Goal: Information Seeking & Learning: Learn about a topic

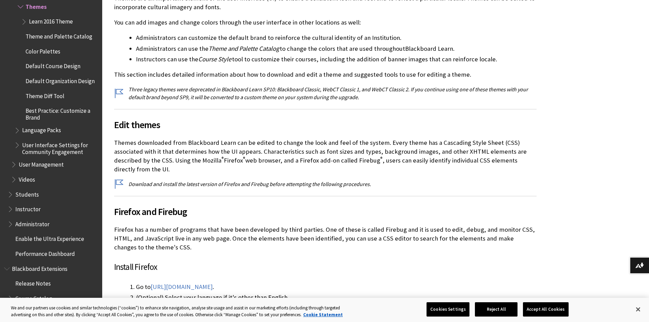
scroll to position [170, 0]
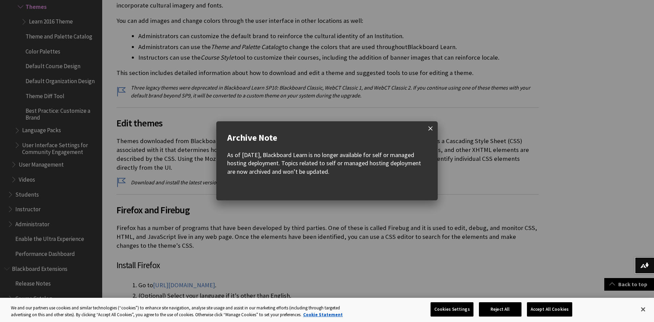
click at [432, 128] on span at bounding box center [430, 128] width 14 height 14
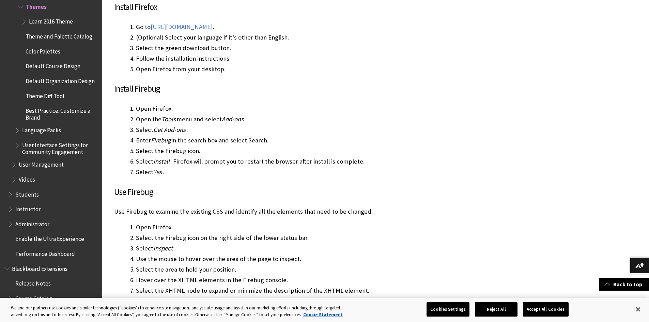
scroll to position [545, 0]
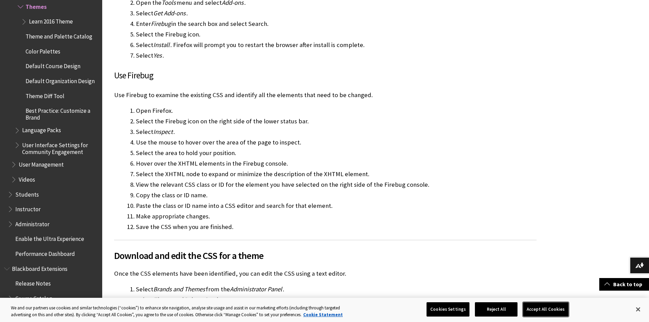
drag, startPoint x: 539, startPoint y: 312, endPoint x: 546, endPoint y: 223, distance: 89.5
click at [540, 311] on button "Accept All Cookies" at bounding box center [545, 309] width 45 height 14
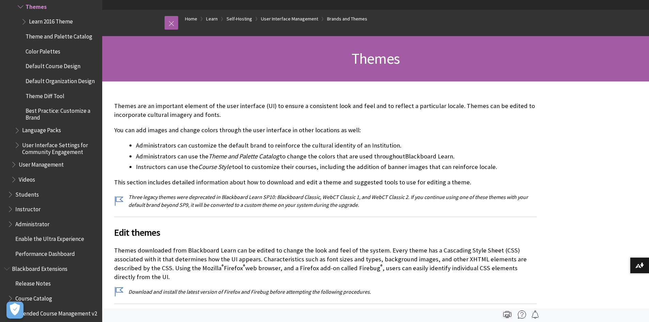
scroll to position [0, 0]
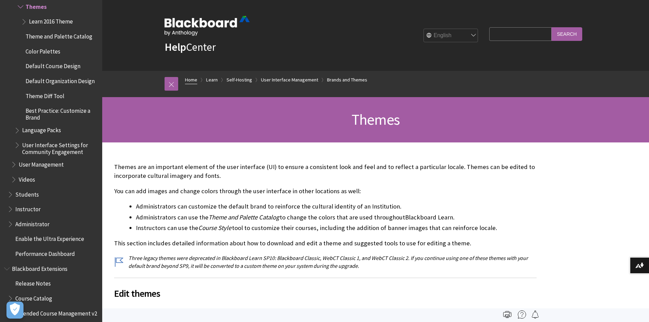
click at [191, 79] on link "Home" at bounding box center [191, 80] width 12 height 9
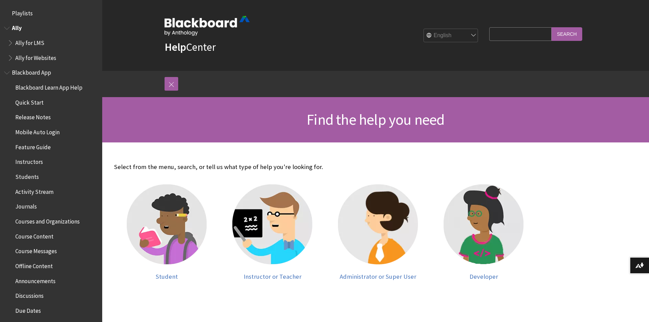
click at [32, 41] on span "Ally for LMS" at bounding box center [29, 41] width 29 height 9
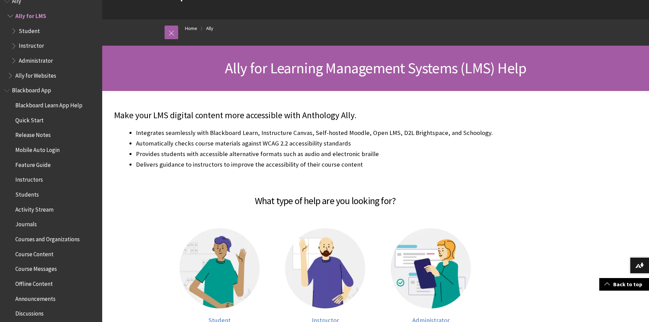
scroll to position [34, 0]
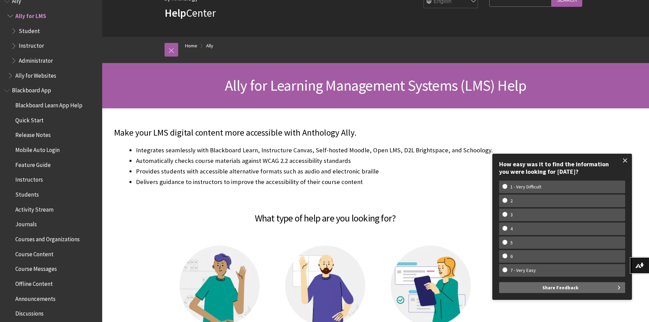
click at [627, 162] on span at bounding box center [625, 160] width 14 height 14
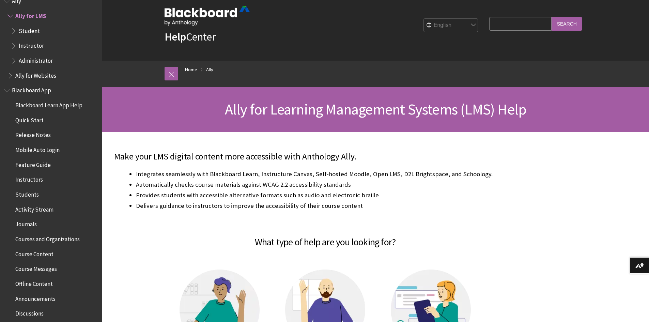
scroll to position [0, 0]
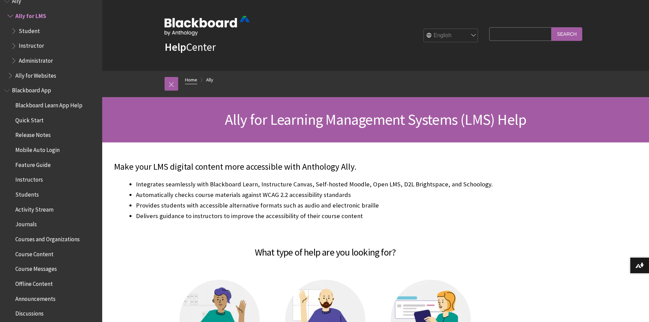
click at [196, 80] on link "Home" at bounding box center [191, 80] width 12 height 9
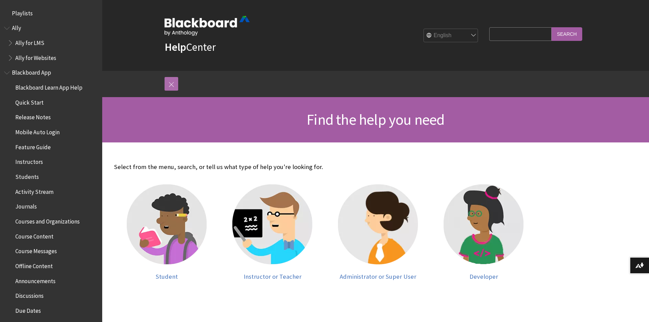
click at [171, 82] on link at bounding box center [171, 84] width 14 height 14
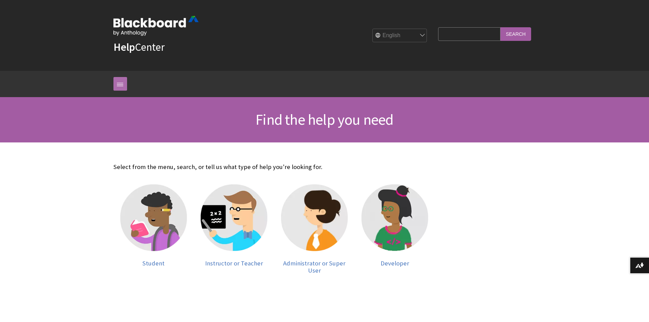
click at [118, 83] on link at bounding box center [120, 84] width 14 height 14
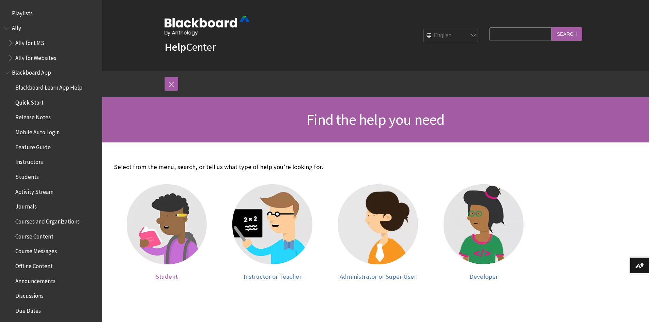
click at [174, 270] on div at bounding box center [167, 228] width 92 height 89
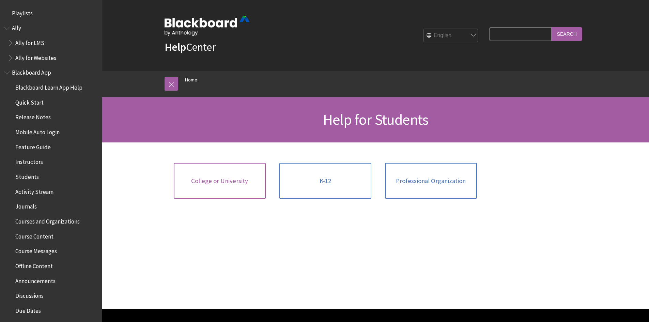
click at [231, 179] on span "College or University" at bounding box center [219, 180] width 57 height 7
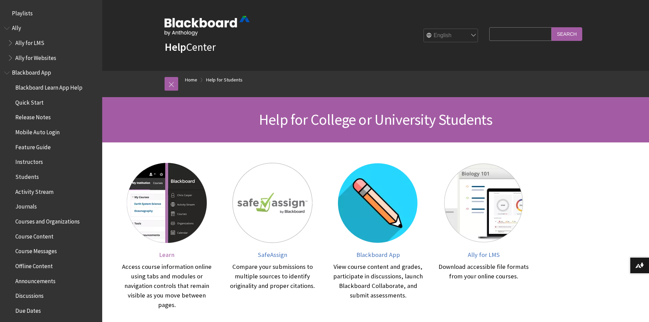
click at [167, 254] on span "Learn" at bounding box center [166, 255] width 15 height 8
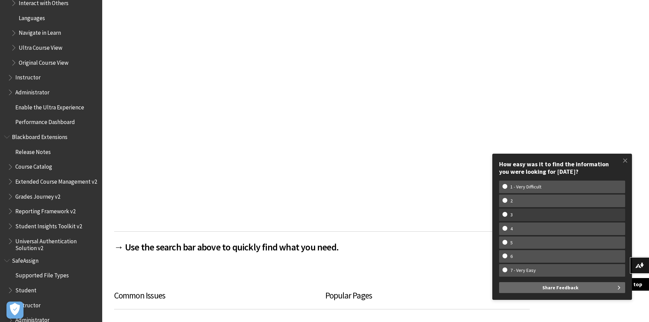
scroll to position [101, 0]
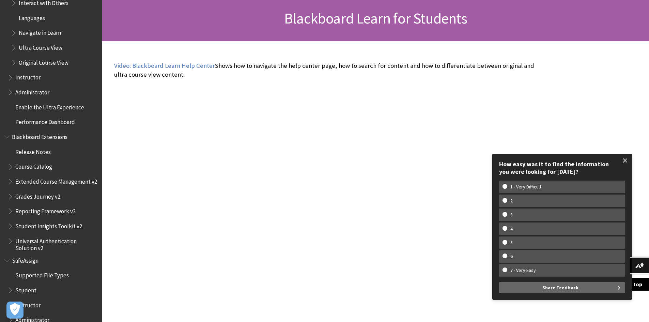
click at [627, 162] on span at bounding box center [625, 160] width 14 height 14
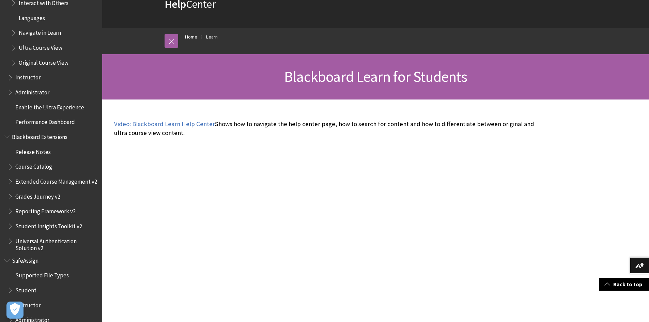
scroll to position [0, 0]
